Goal: Transaction & Acquisition: Purchase product/service

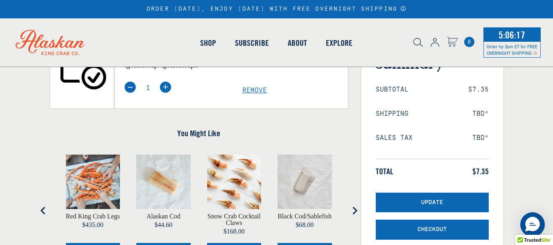
scroll to position [127, 0]
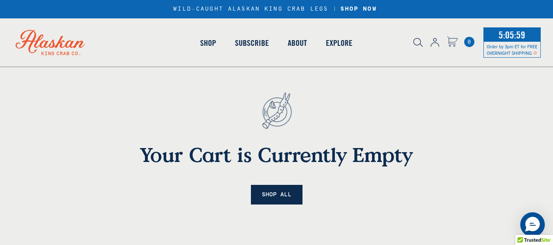
click at [274, 197] on link "Shop All" at bounding box center [277, 195] width 52 height 20
